Goal: Information Seeking & Learning: Learn about a topic

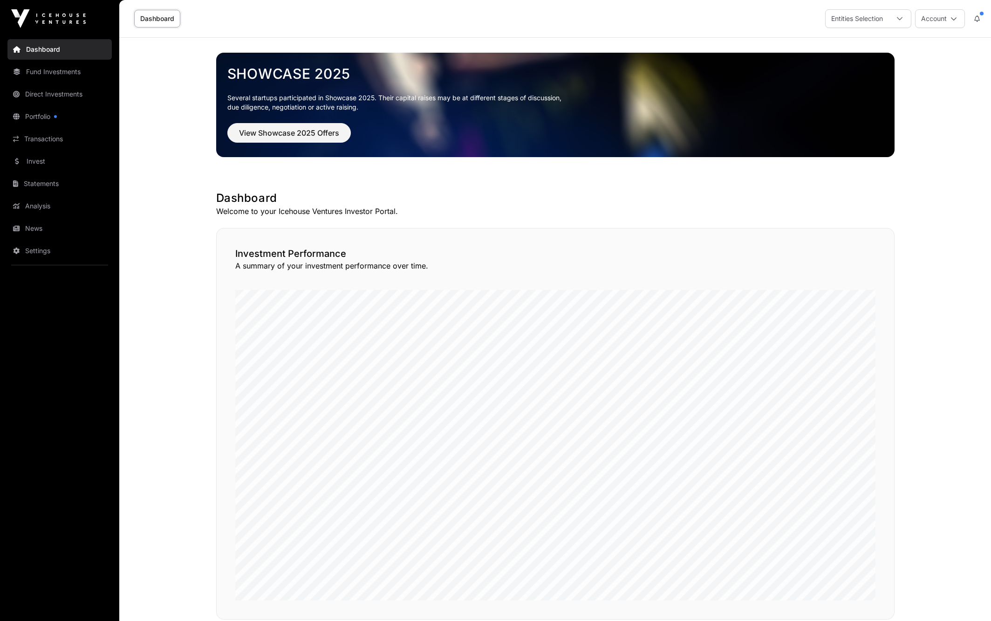
click at [47, 48] on link "Dashboard" at bounding box center [59, 49] width 104 height 20
click at [47, 67] on link "Fund Investments" at bounding box center [59, 71] width 104 height 20
click at [41, 160] on link "Invest" at bounding box center [59, 161] width 104 height 20
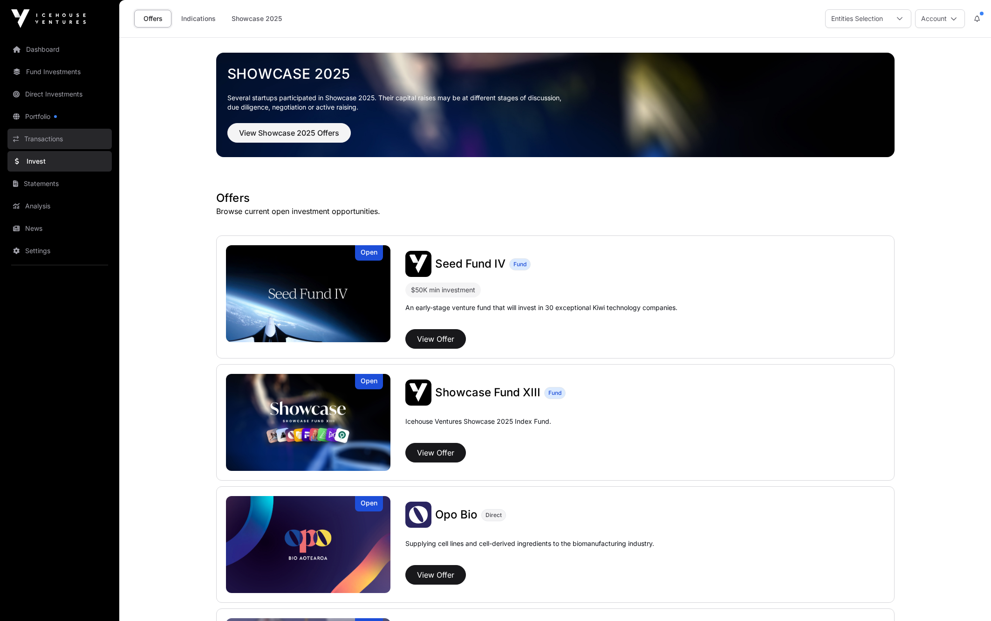
click at [40, 139] on link "Transactions" at bounding box center [59, 139] width 104 height 20
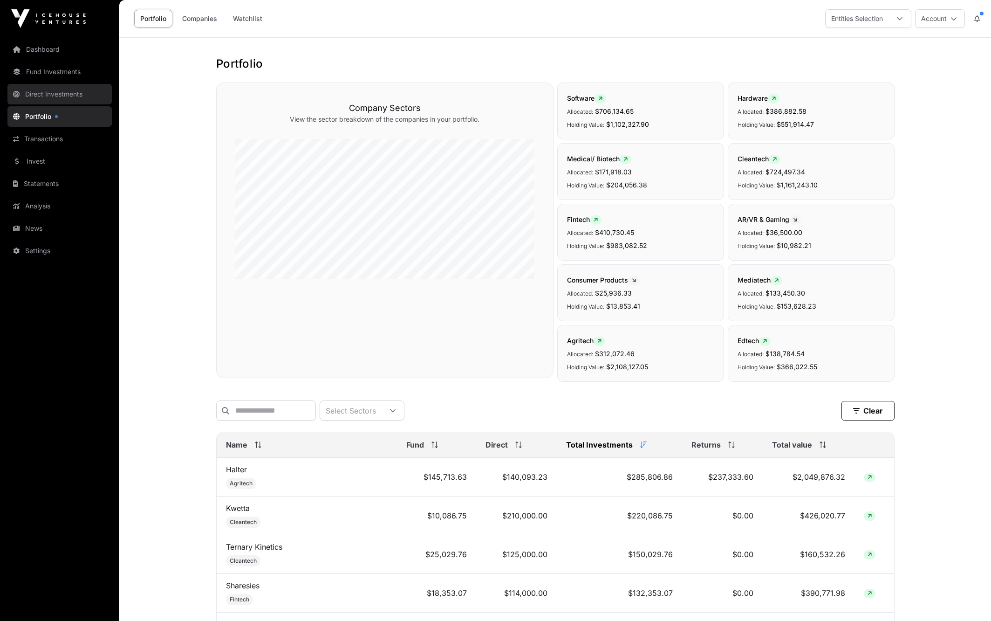
click at [37, 92] on link "Direct Investments" at bounding box center [59, 94] width 104 height 20
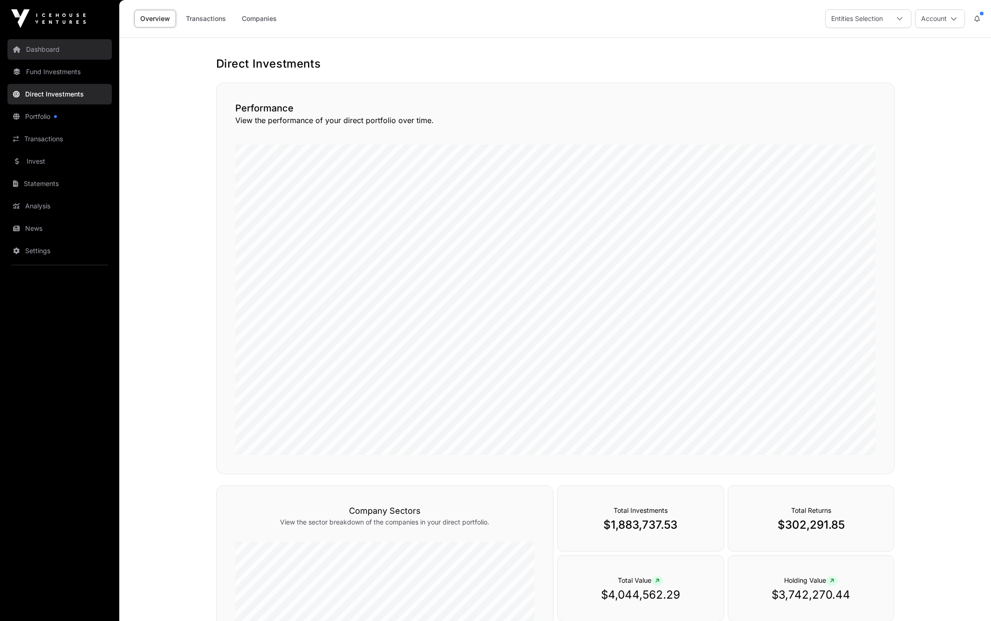
click at [39, 48] on link "Dashboard" at bounding box center [59, 49] width 104 height 20
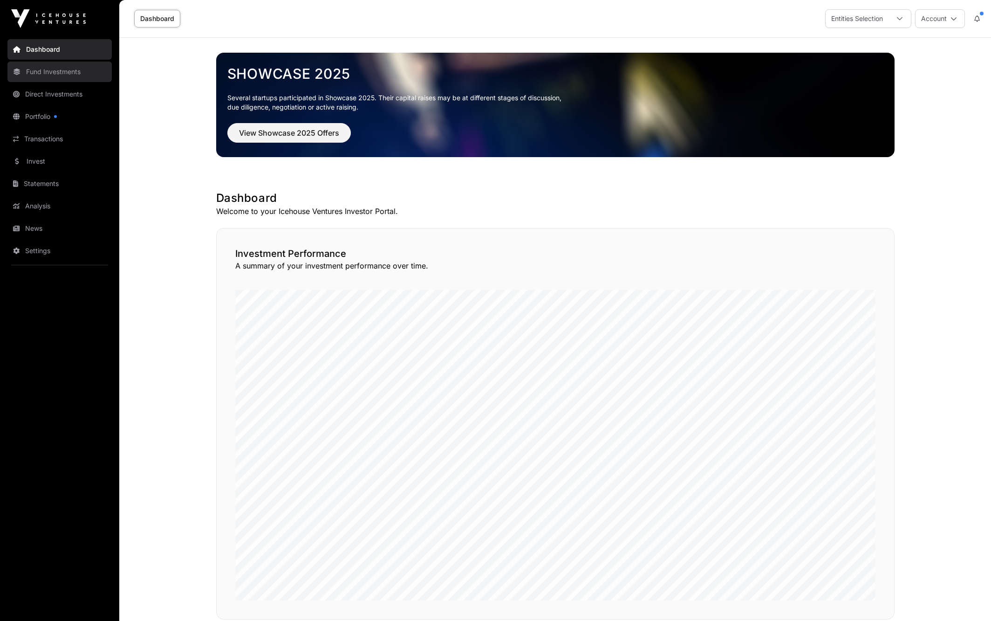
click at [35, 71] on link "Fund Investments" at bounding box center [59, 71] width 104 height 20
click at [41, 70] on link "Fund Investments" at bounding box center [59, 71] width 104 height 20
click at [34, 70] on link "Fund Investments" at bounding box center [59, 71] width 104 height 20
click at [38, 69] on link "Fund Investments" at bounding box center [59, 71] width 104 height 20
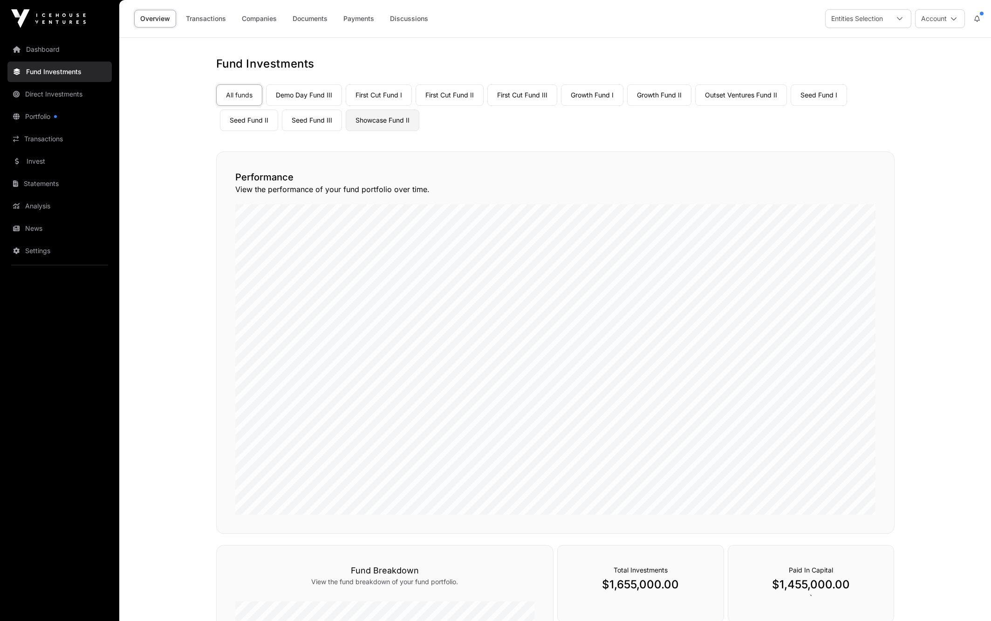
click at [380, 122] on link "Showcase Fund II" at bounding box center [383, 119] width 74 height 21
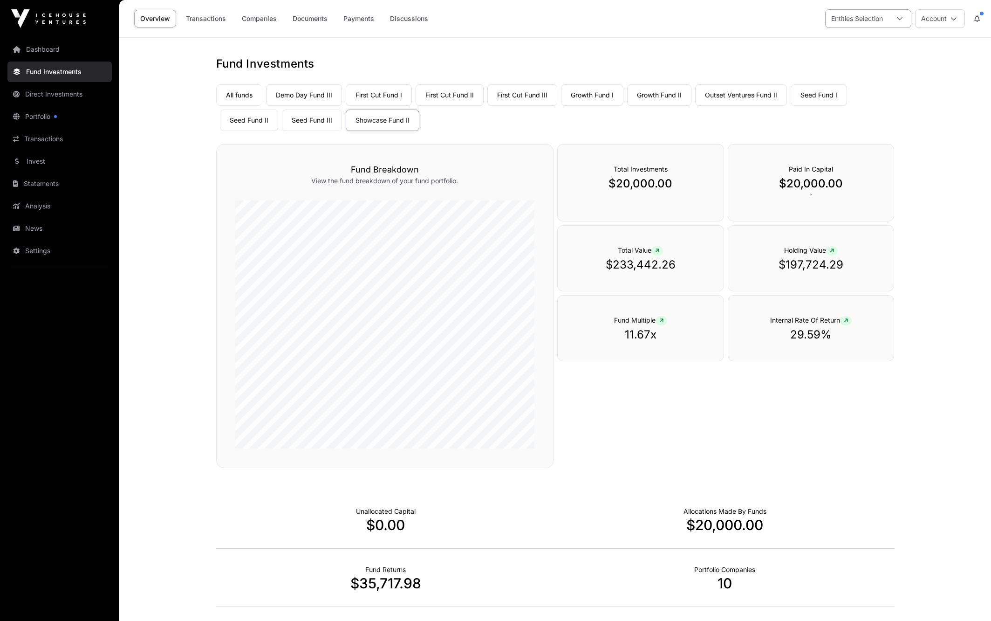
click at [900, 18] on icon at bounding box center [899, 18] width 7 height 7
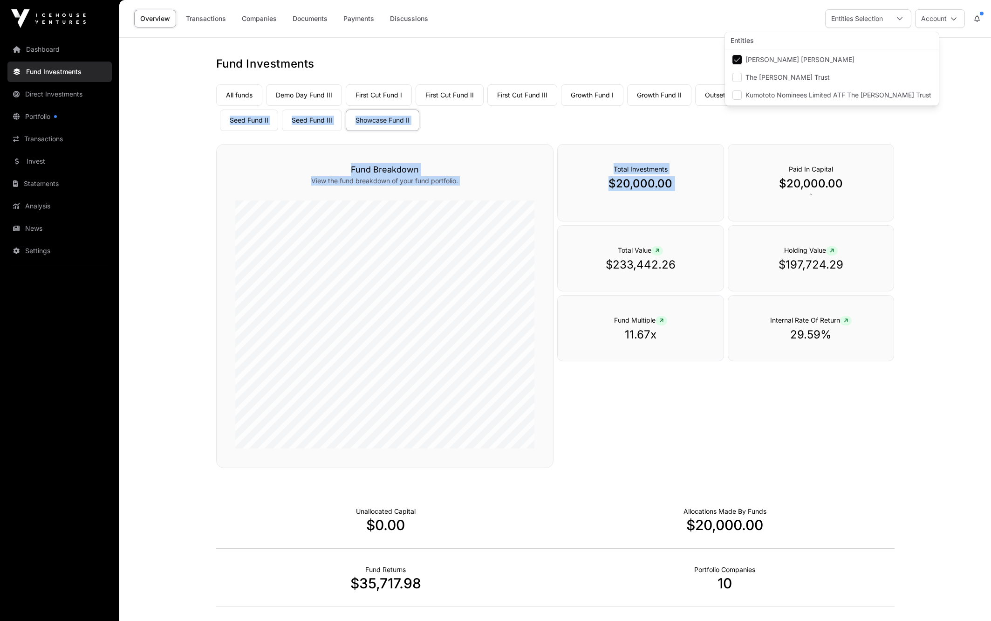
drag, startPoint x: 990, startPoint y: 89, endPoint x: 1001, endPoint y: 157, distance: 69.5
click at [990, 157] on html "Dashboard Fund Investments Direct Investments Portfolio Transactions Invest Sta…" at bounding box center [495, 400] width 991 height 801
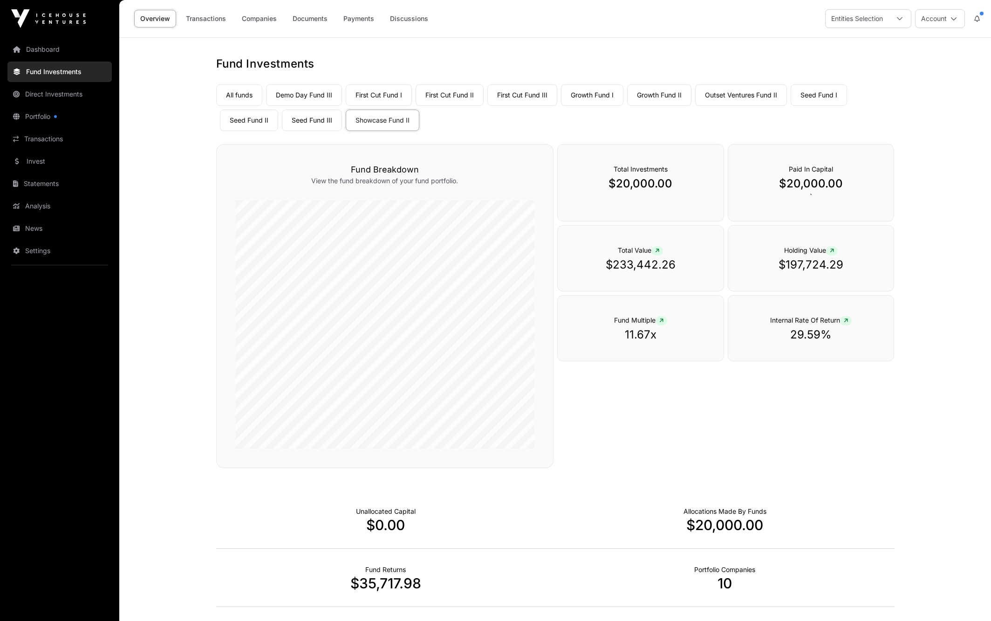
drag, startPoint x: 909, startPoint y: 166, endPoint x: 947, endPoint y: 171, distance: 38.4
click at [912, 165] on div "Fund Investments All funds Demo Day Fund III First Cut Fund I First Cut Fund II…" at bounding box center [556, 395] width 716 height 678
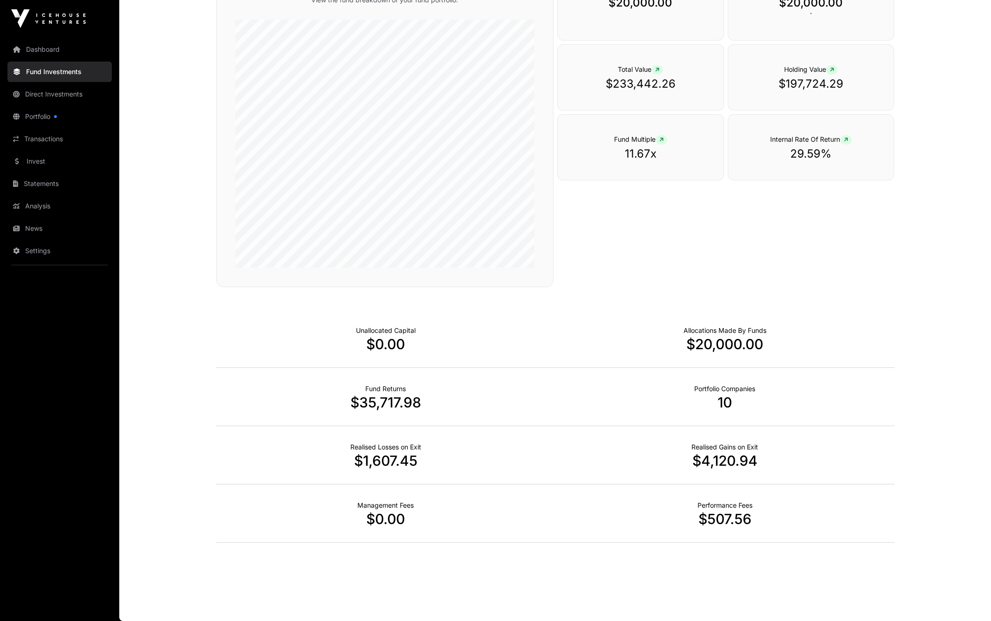
scroll to position [0, 0]
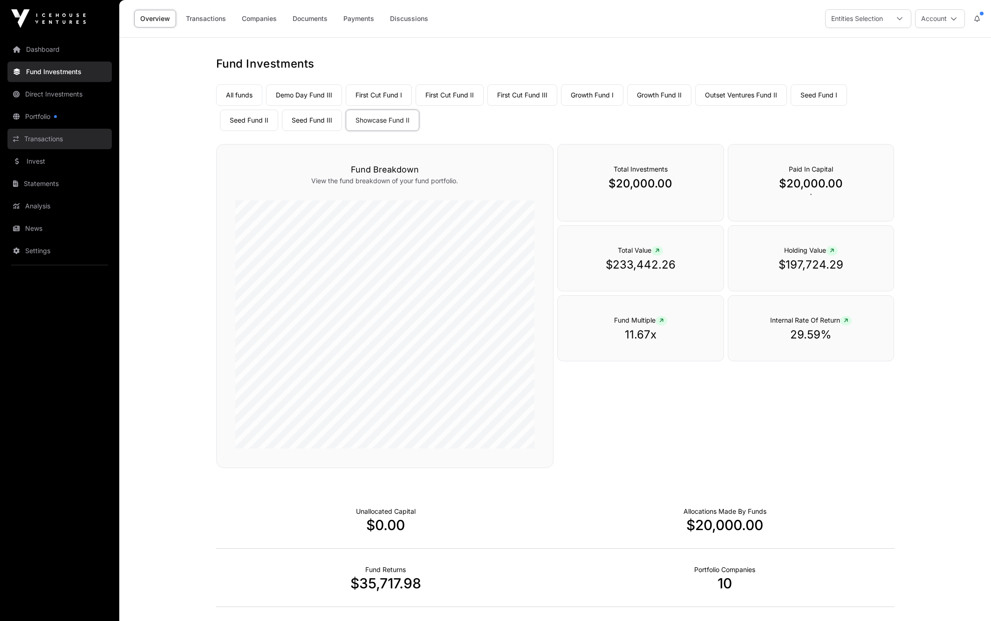
click at [40, 141] on link "Transactions" at bounding box center [59, 139] width 104 height 20
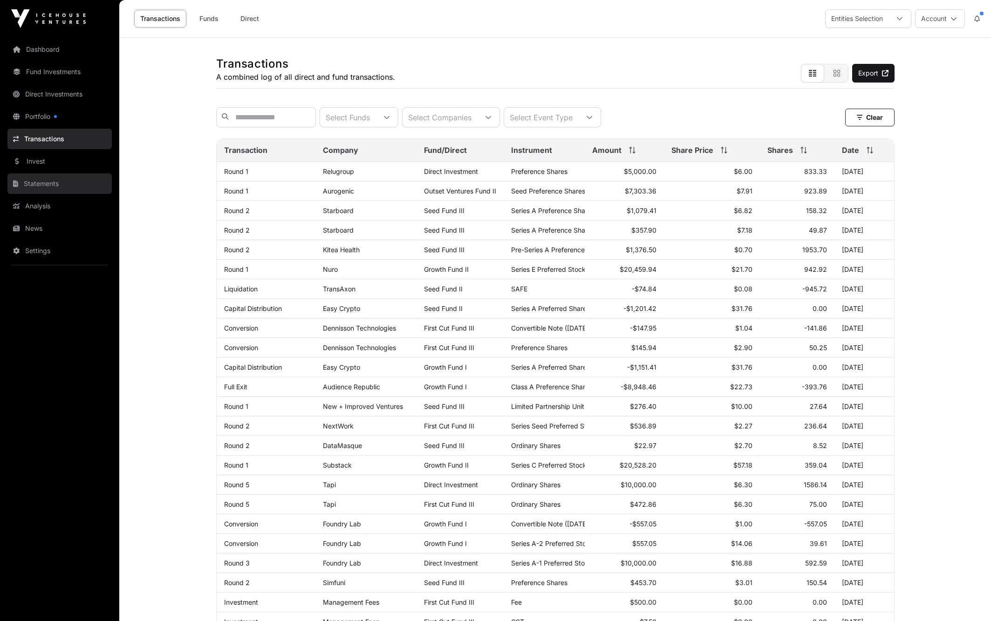
click at [37, 183] on link "Statements" at bounding box center [59, 183] width 104 height 20
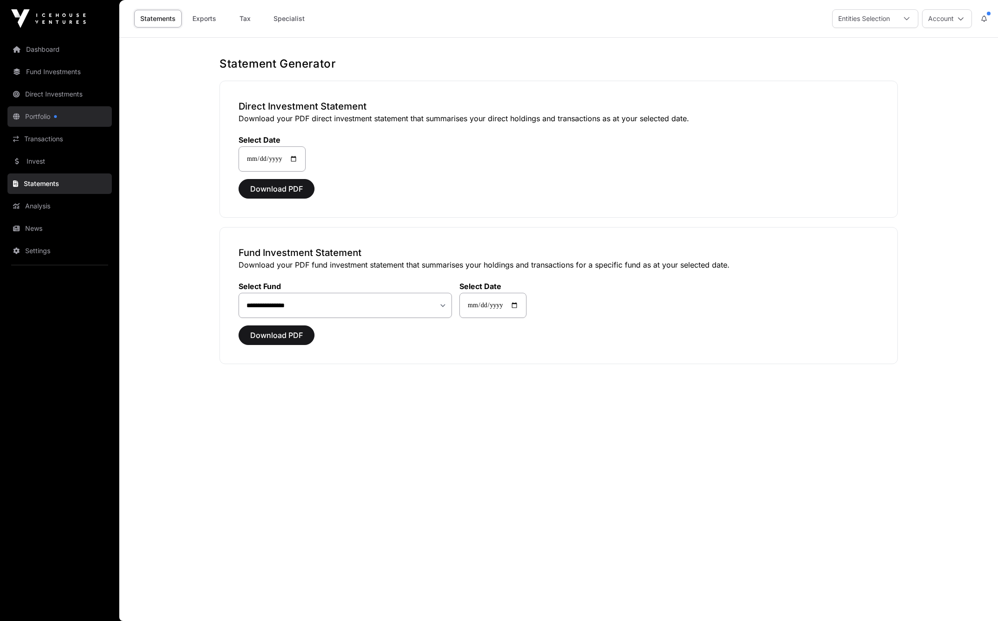
click at [40, 112] on link "Portfolio" at bounding box center [59, 116] width 104 height 20
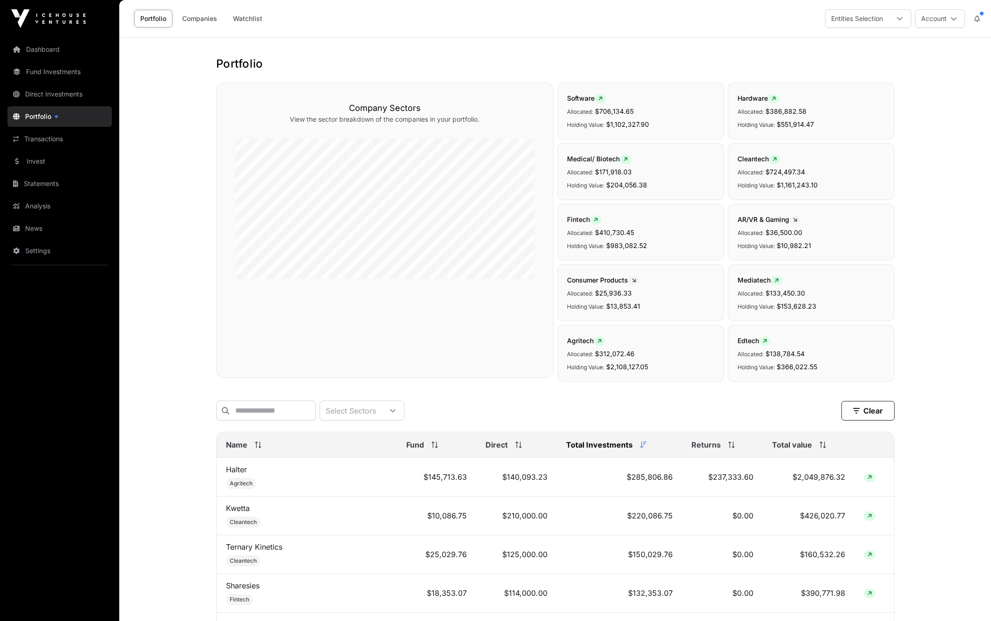
click at [784, 450] on span "Total value" at bounding box center [792, 444] width 40 height 11
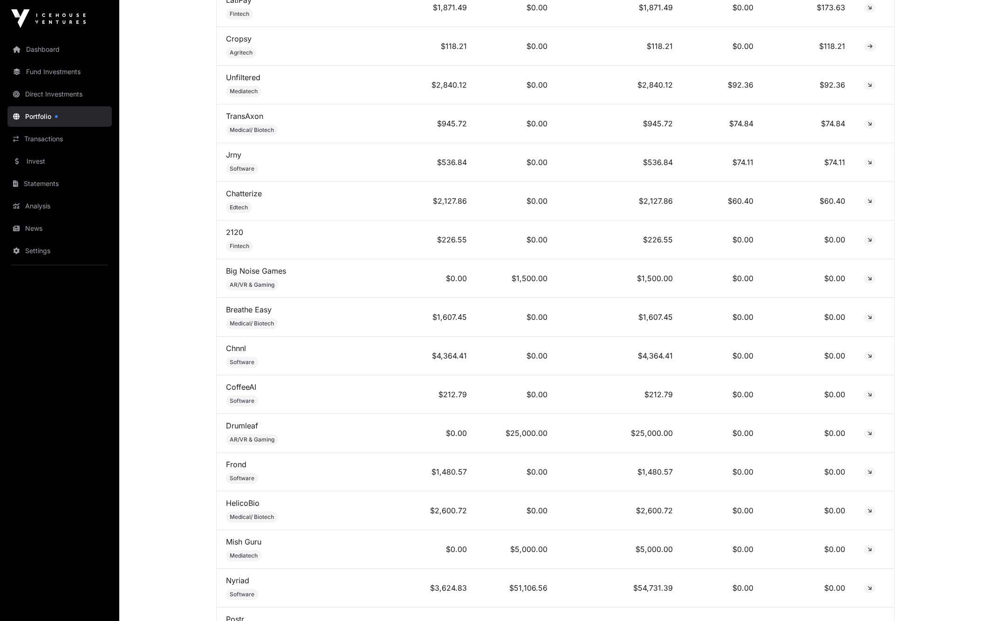
scroll to position [6722, 0]
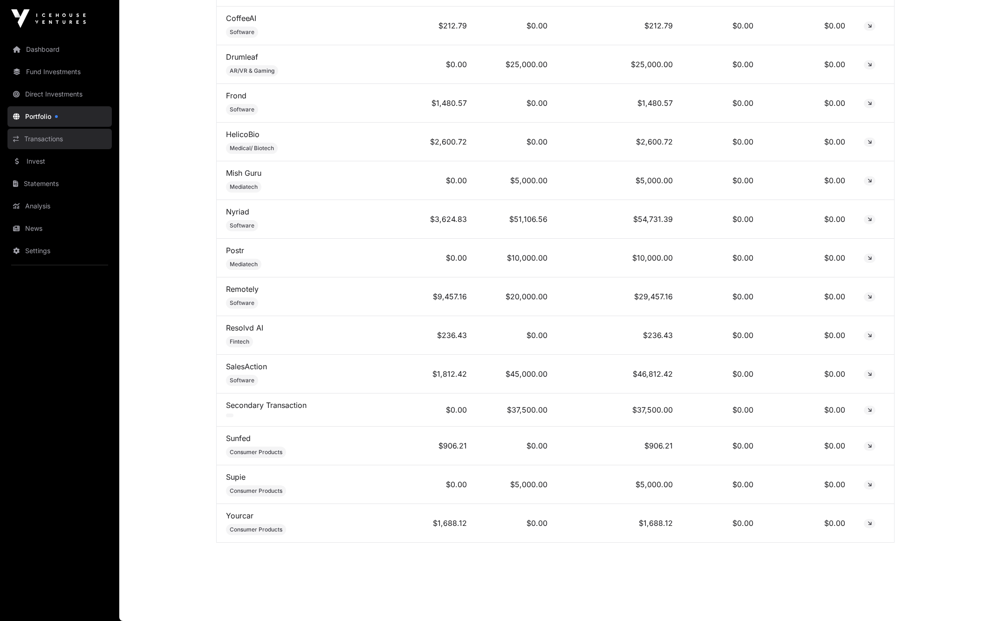
click at [34, 140] on link "Transactions" at bounding box center [59, 139] width 104 height 20
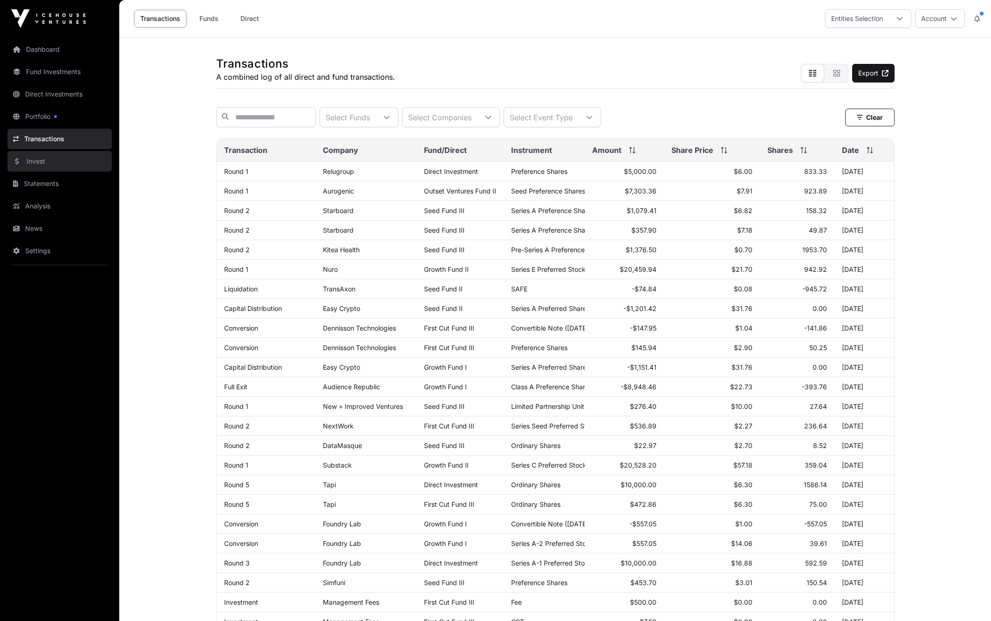
click at [37, 160] on link "Invest" at bounding box center [59, 161] width 104 height 20
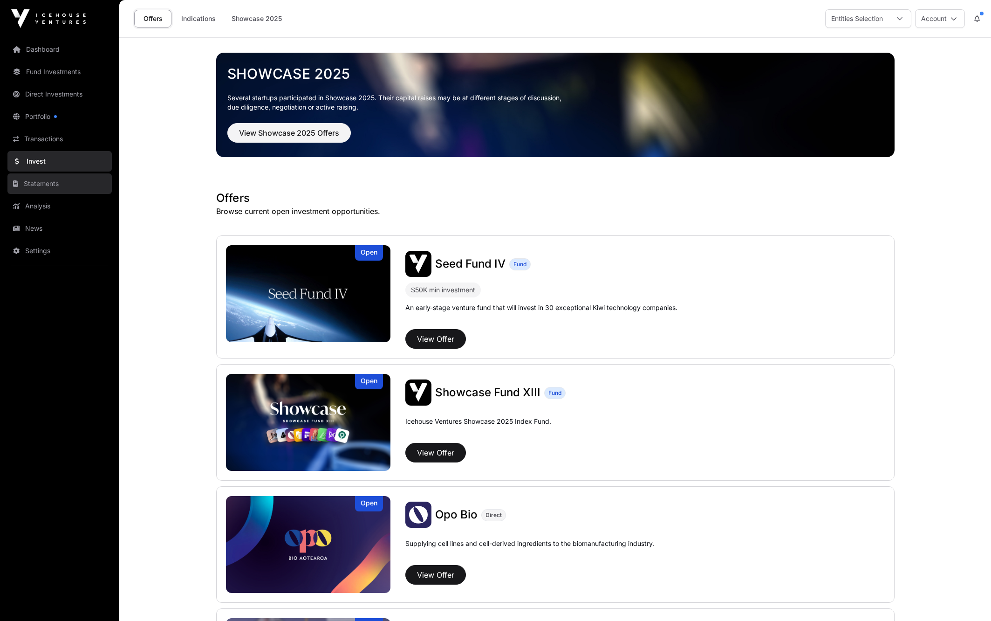
click at [36, 184] on link "Statements" at bounding box center [59, 183] width 104 height 20
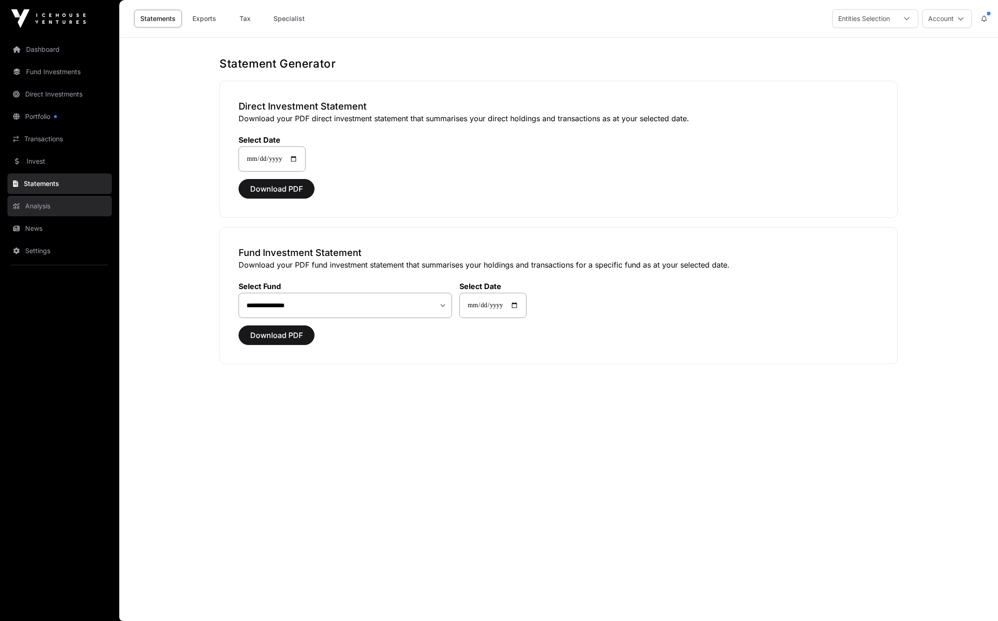
click at [34, 205] on link "Analysis" at bounding box center [59, 206] width 104 height 20
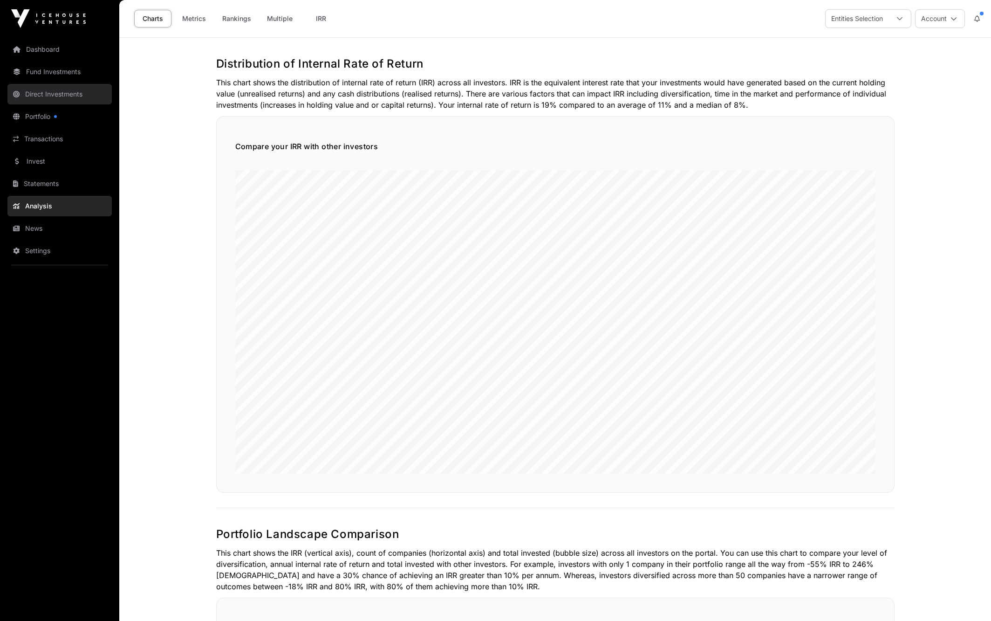
click at [43, 95] on link "Direct Investments" at bounding box center [59, 94] width 104 height 20
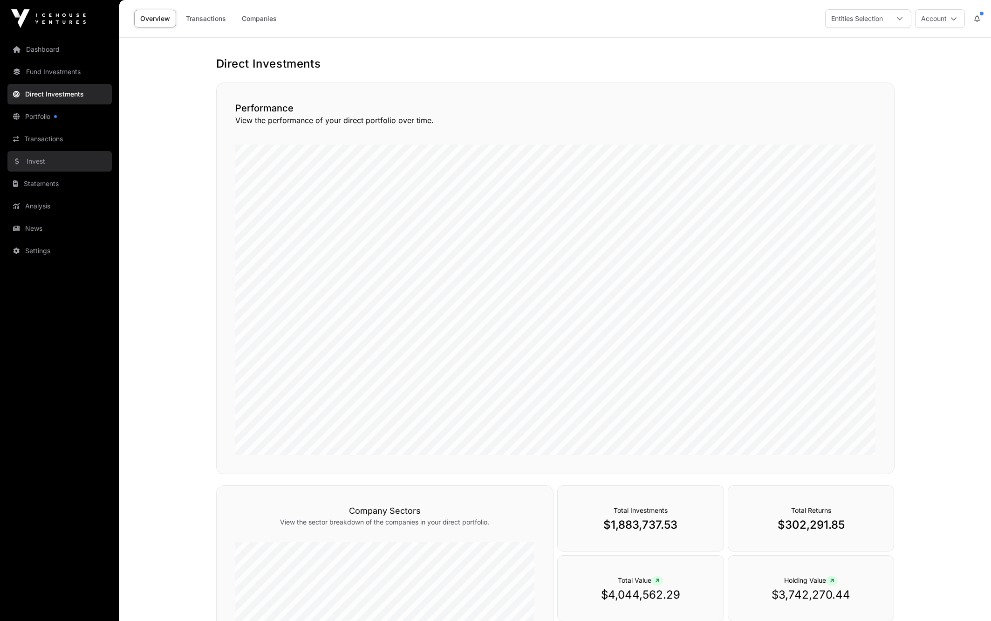
click at [34, 159] on link "Invest" at bounding box center [59, 161] width 104 height 20
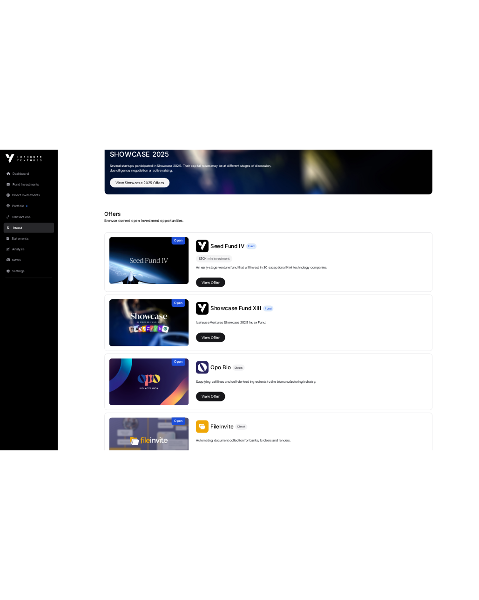
scroll to position [60, 0]
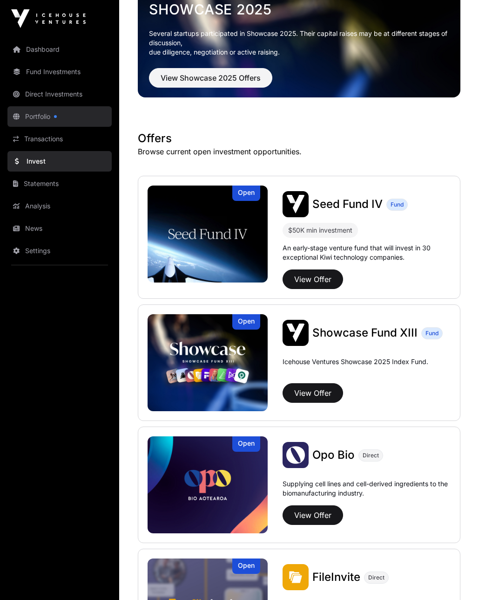
click at [44, 113] on link "Portfolio" at bounding box center [59, 116] width 104 height 20
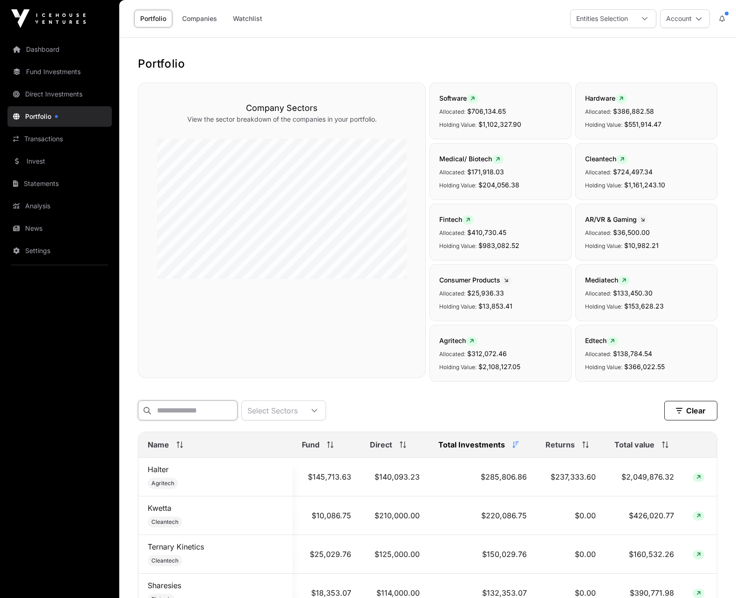
click at [193, 415] on input "text" at bounding box center [188, 410] width 100 height 20
type input "*"
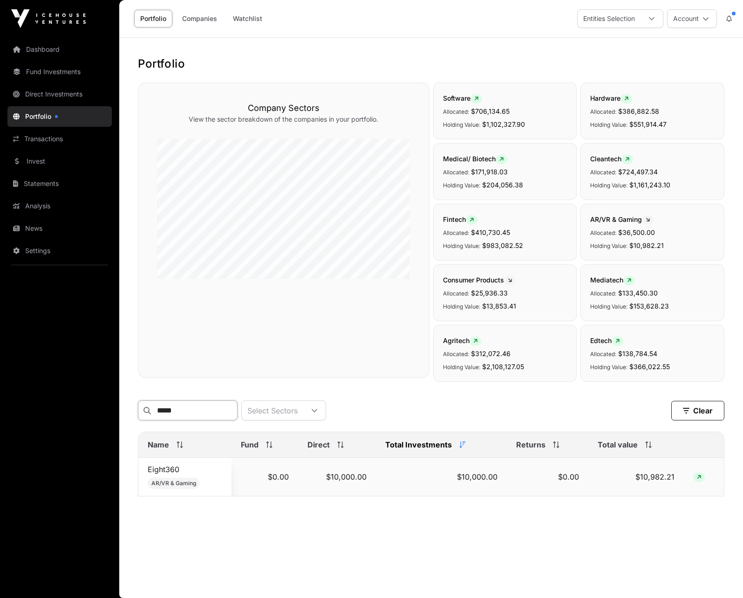
type input "*****"
click at [182, 485] on span "AR/VR & Gaming" at bounding box center [174, 483] width 52 height 11
